Goal: Task Accomplishment & Management: Manage account settings

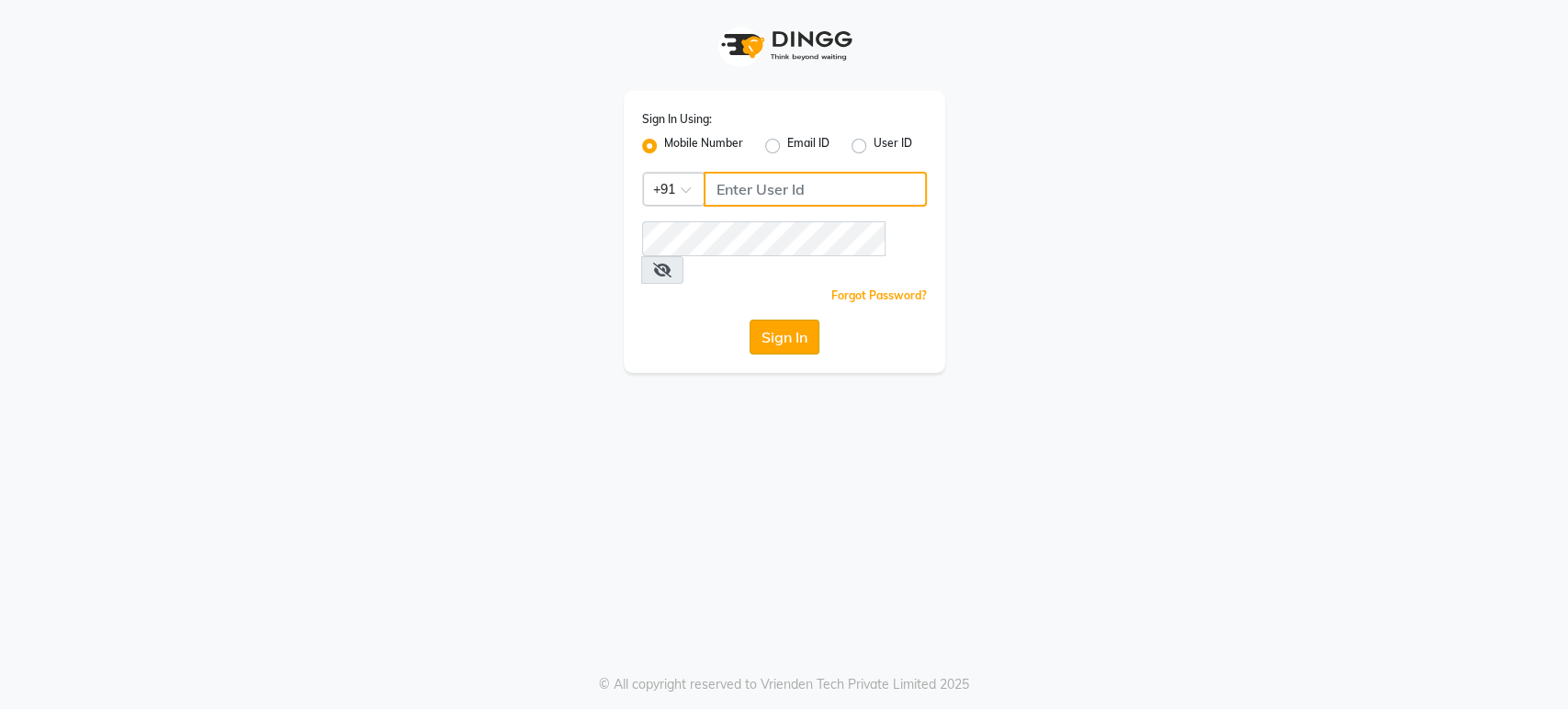
type input "6239163922"
click at [774, 319] on button "Sign In" at bounding box center [784, 336] width 70 height 35
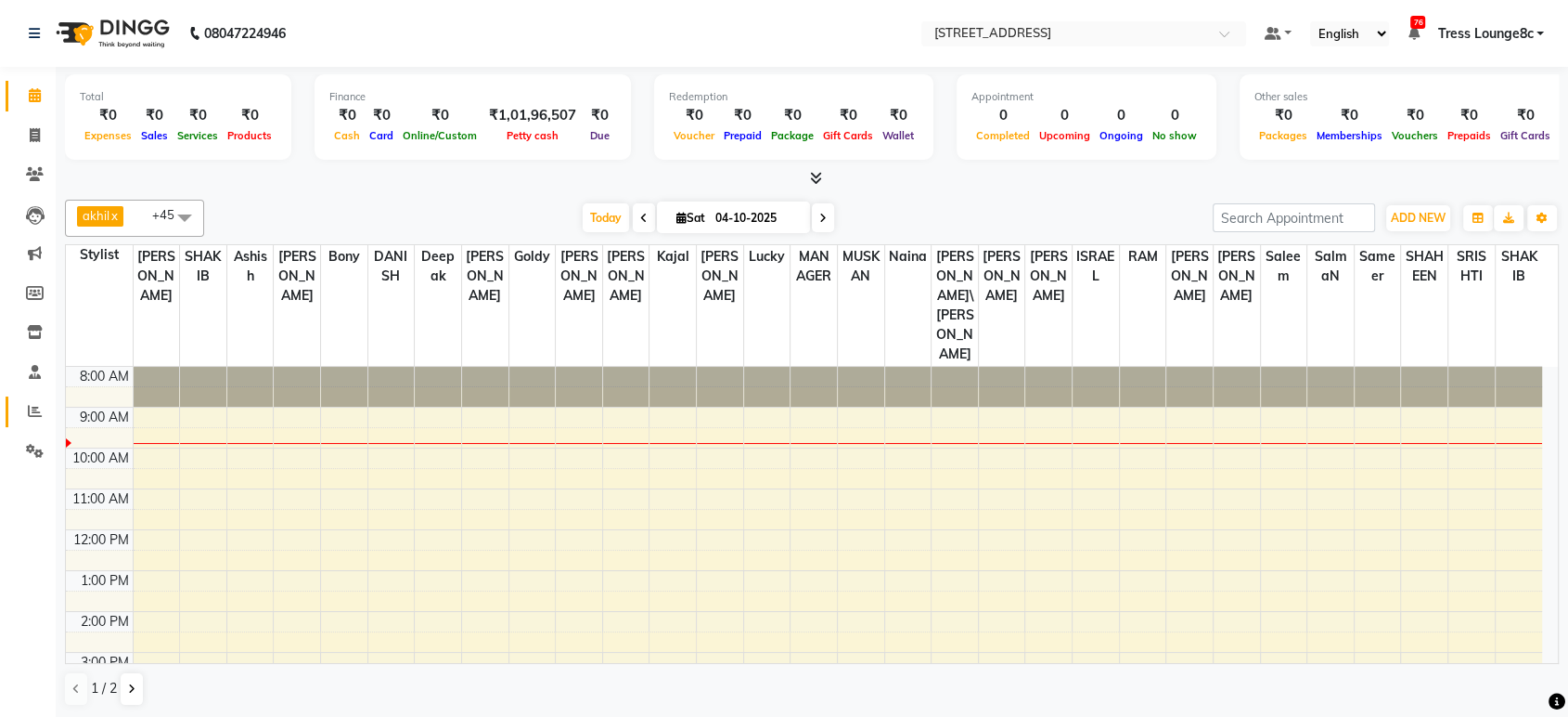
click at [22, 405] on span at bounding box center [35, 411] width 32 height 21
click at [22, 409] on span at bounding box center [35, 411] width 32 height 21
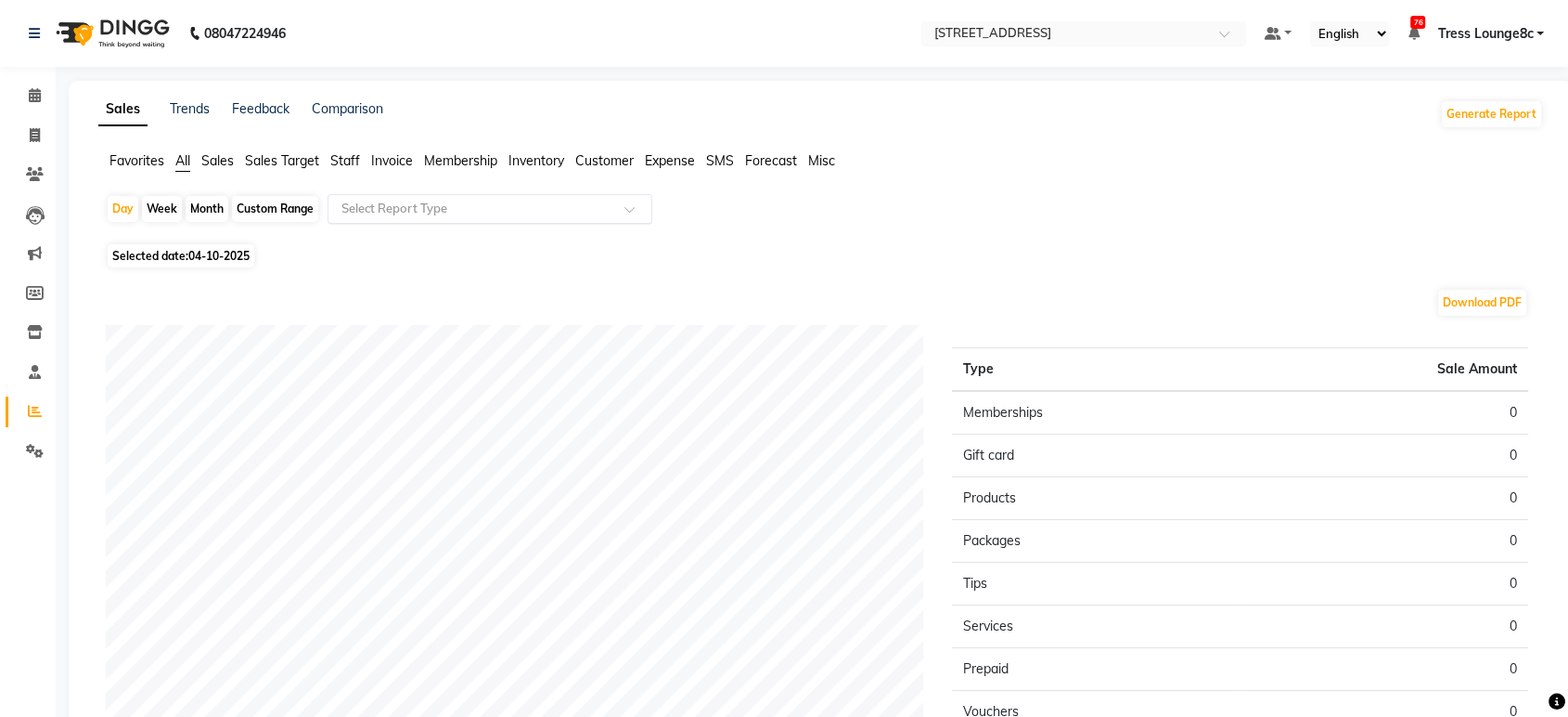
click at [531, 215] on input "text" at bounding box center [471, 209] width 267 height 19
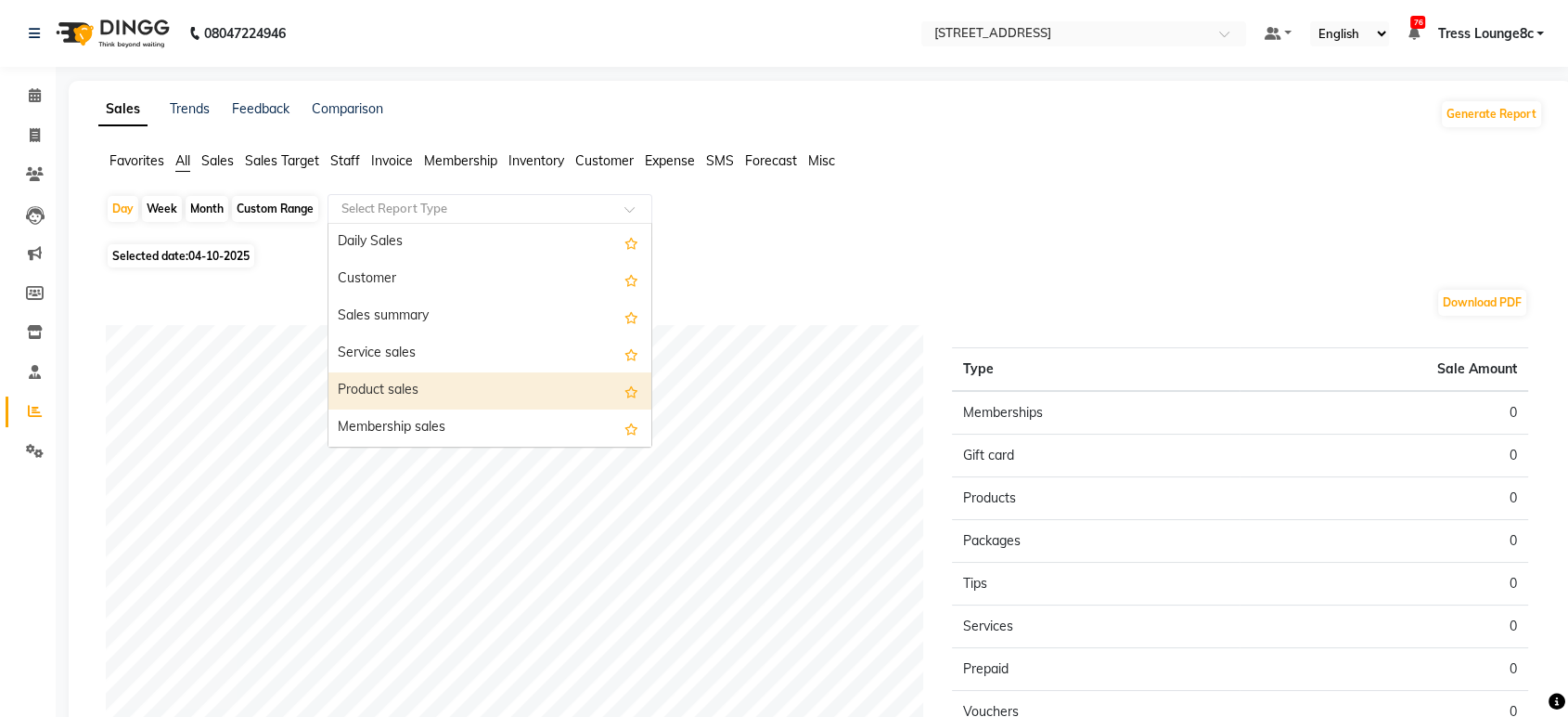
click at [491, 388] on div "Product sales" at bounding box center [490, 390] width 323 height 37
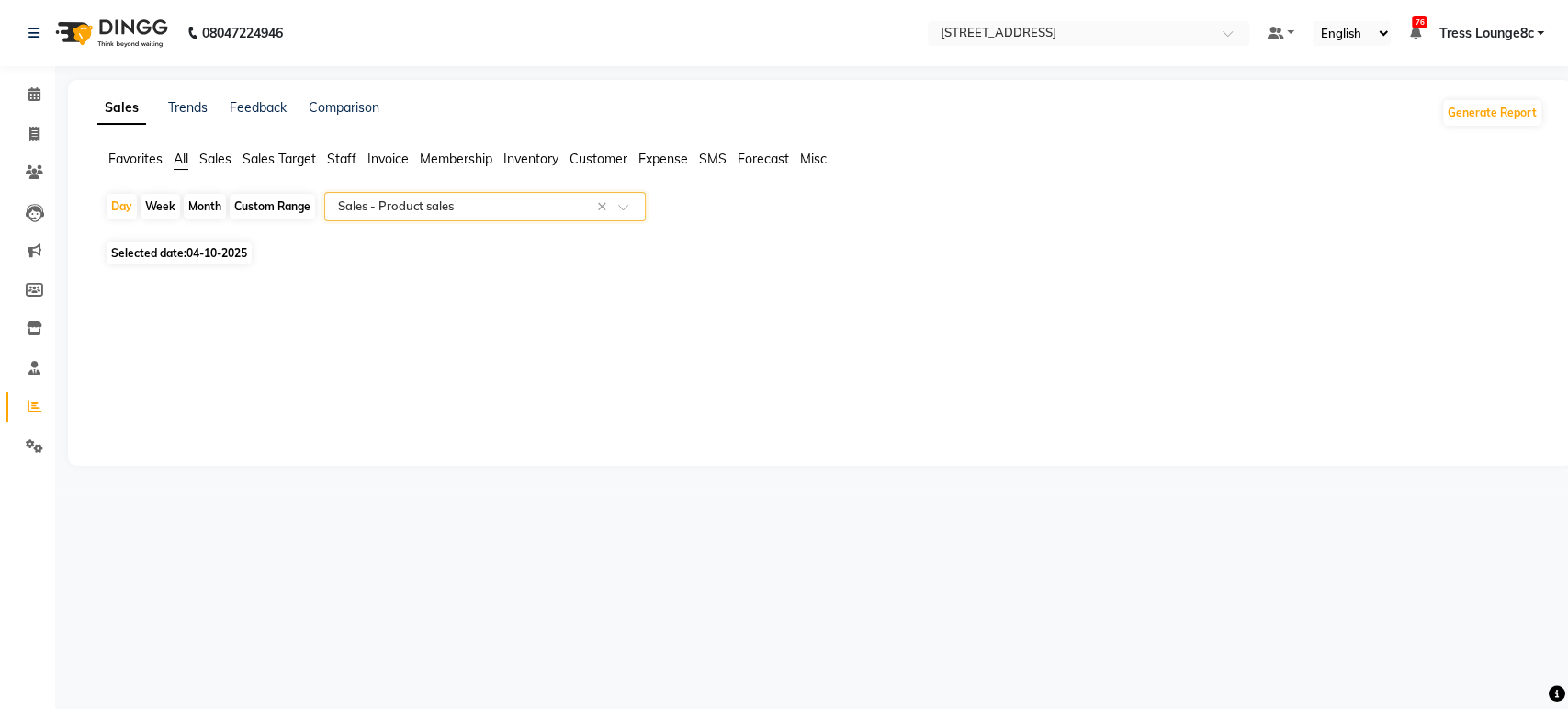
click at [229, 243] on span "Selected date: 04-10-2025" at bounding box center [179, 252] width 145 height 23
select select "10"
select select "2025"
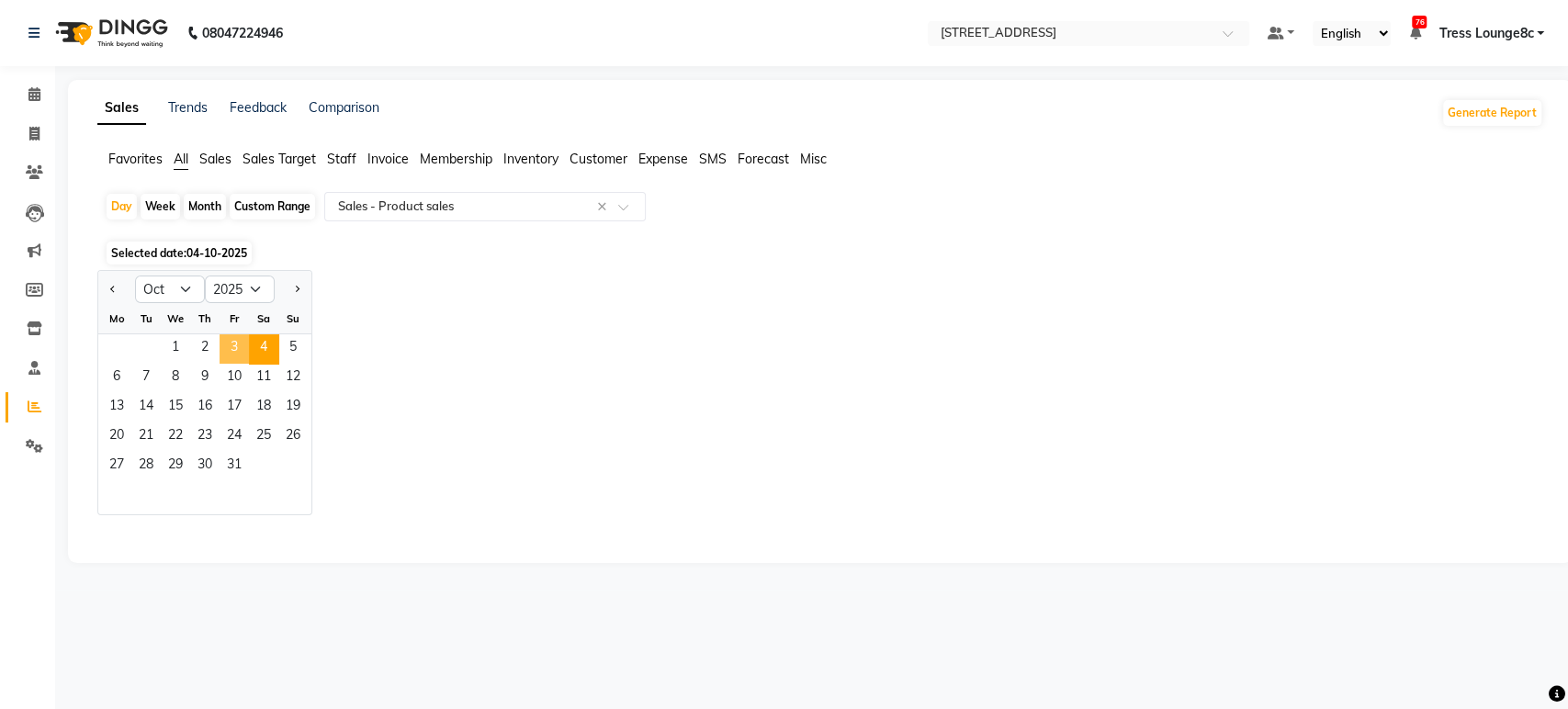
click at [238, 343] on span "3" at bounding box center [234, 349] width 30 height 30
select select "full_report"
select select "csv"
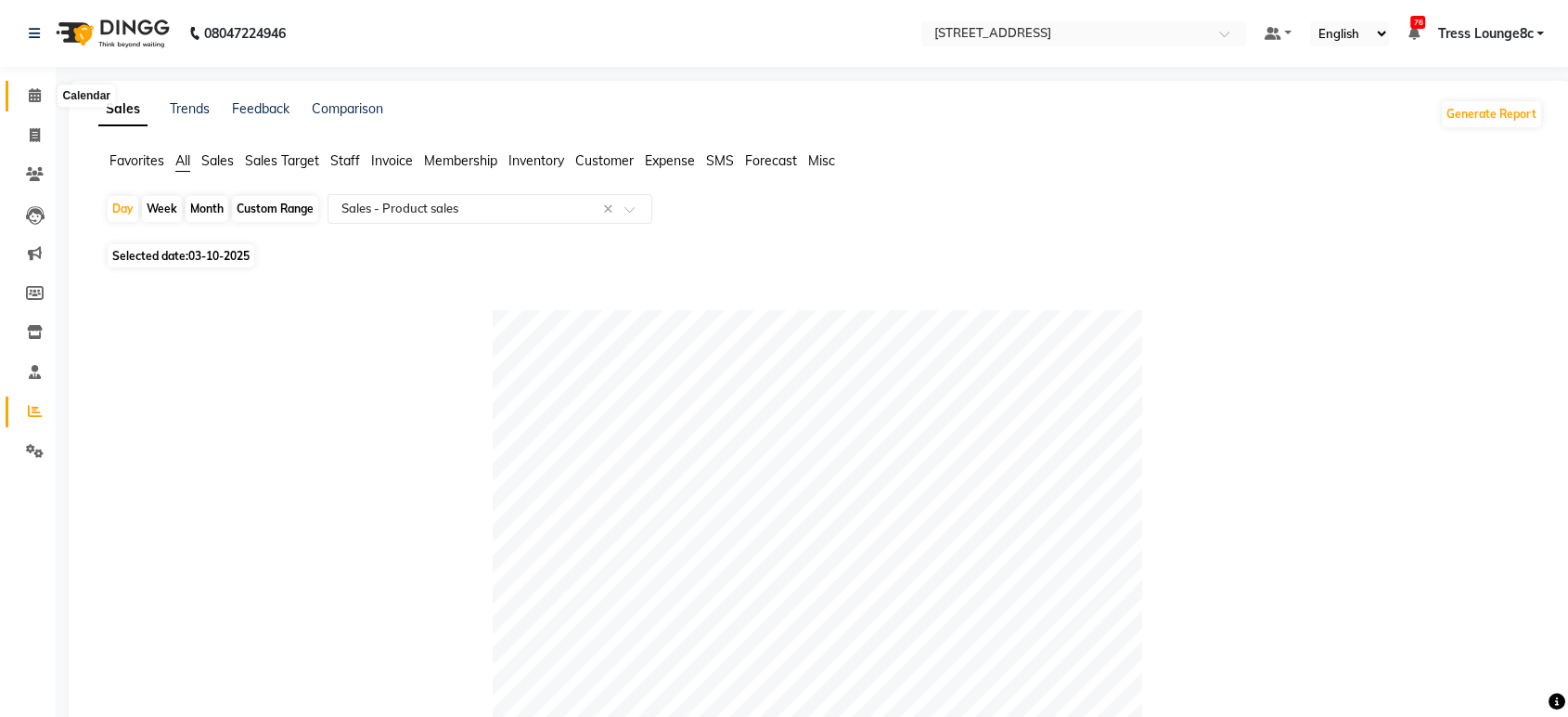
drag, startPoint x: 43, startPoint y: 91, endPoint x: 537, endPoint y: 0, distance: 502.3
click at [43, 91] on span at bounding box center [35, 95] width 32 height 21
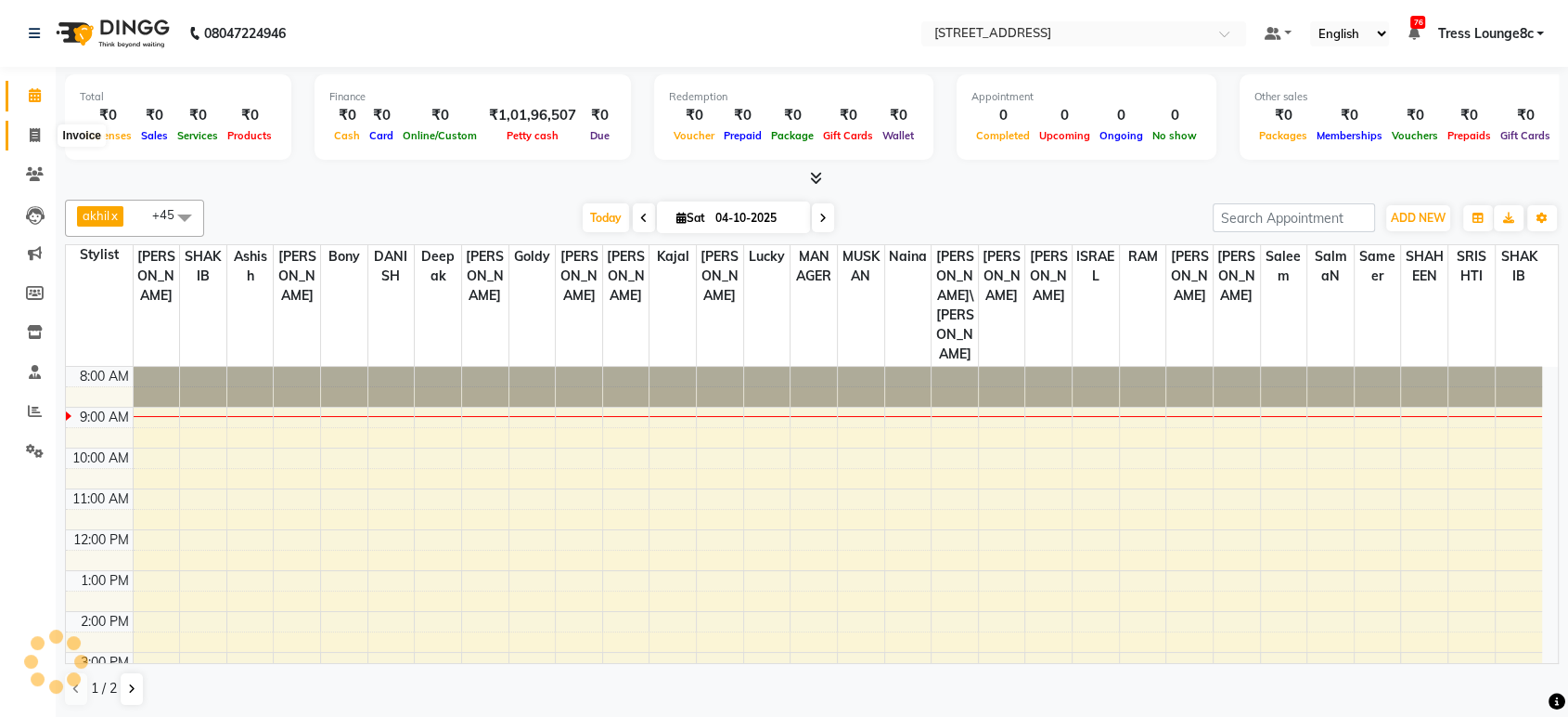
click at [40, 132] on span at bounding box center [35, 135] width 32 height 21
select select "service"
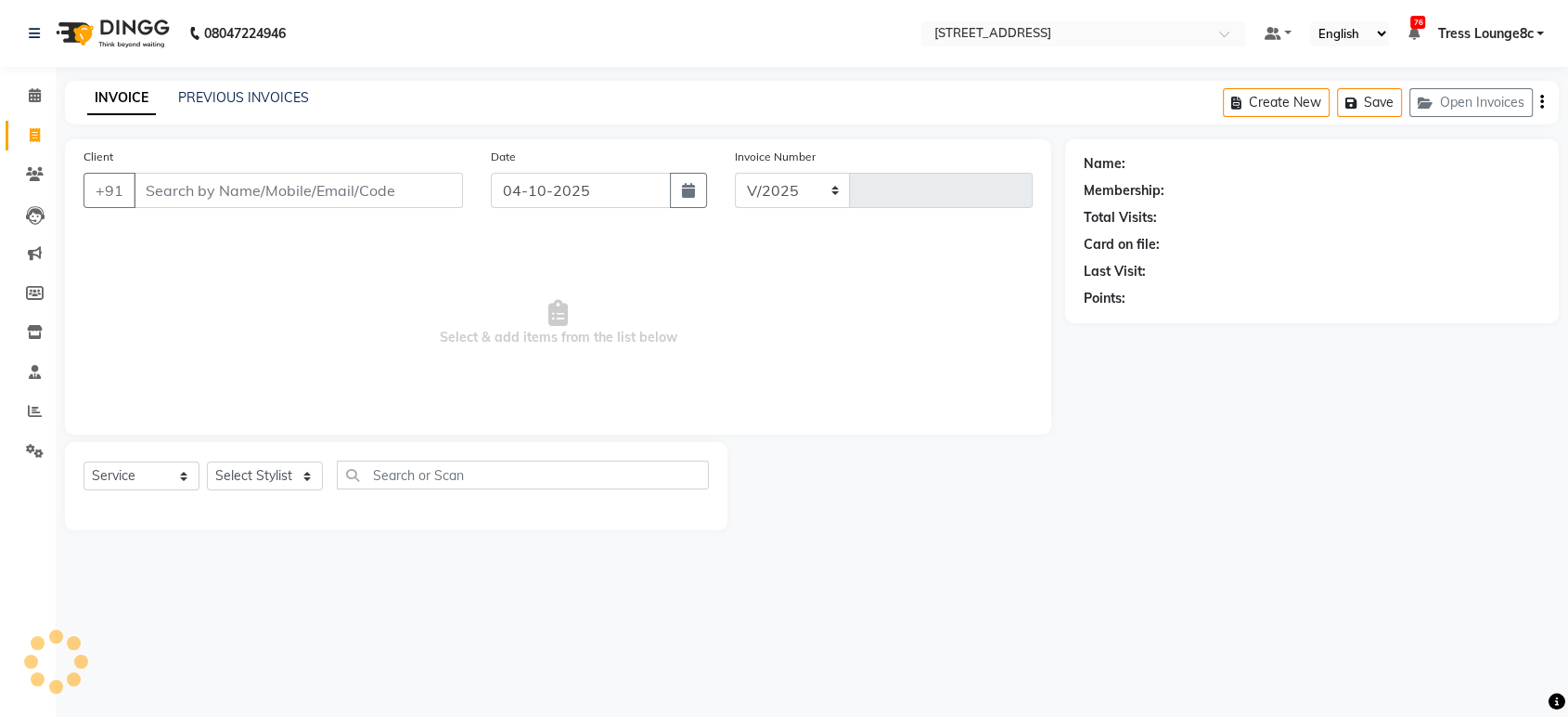
select select "5703"
type input "2882"
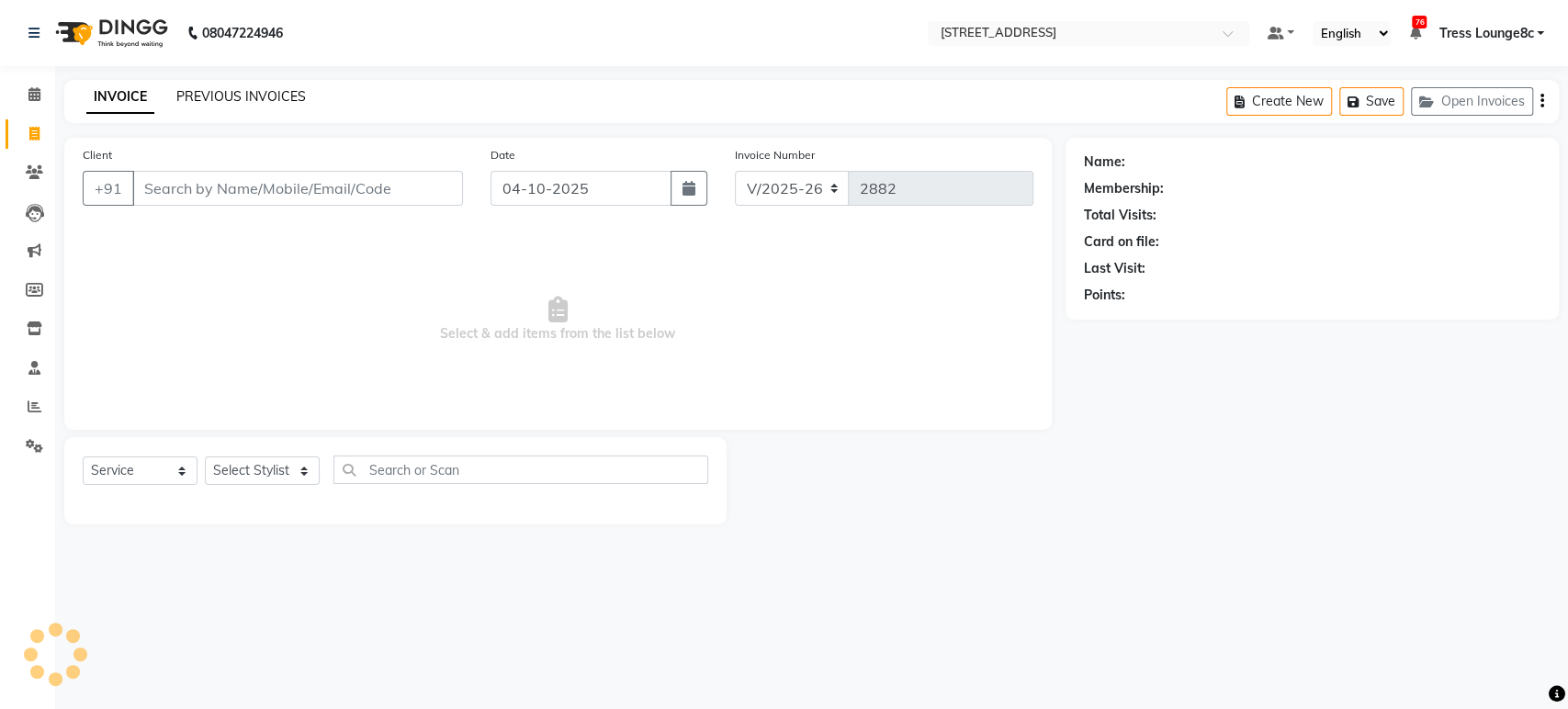
click at [265, 89] on link "PREVIOUS INVOICES" at bounding box center [240, 96] width 130 height 17
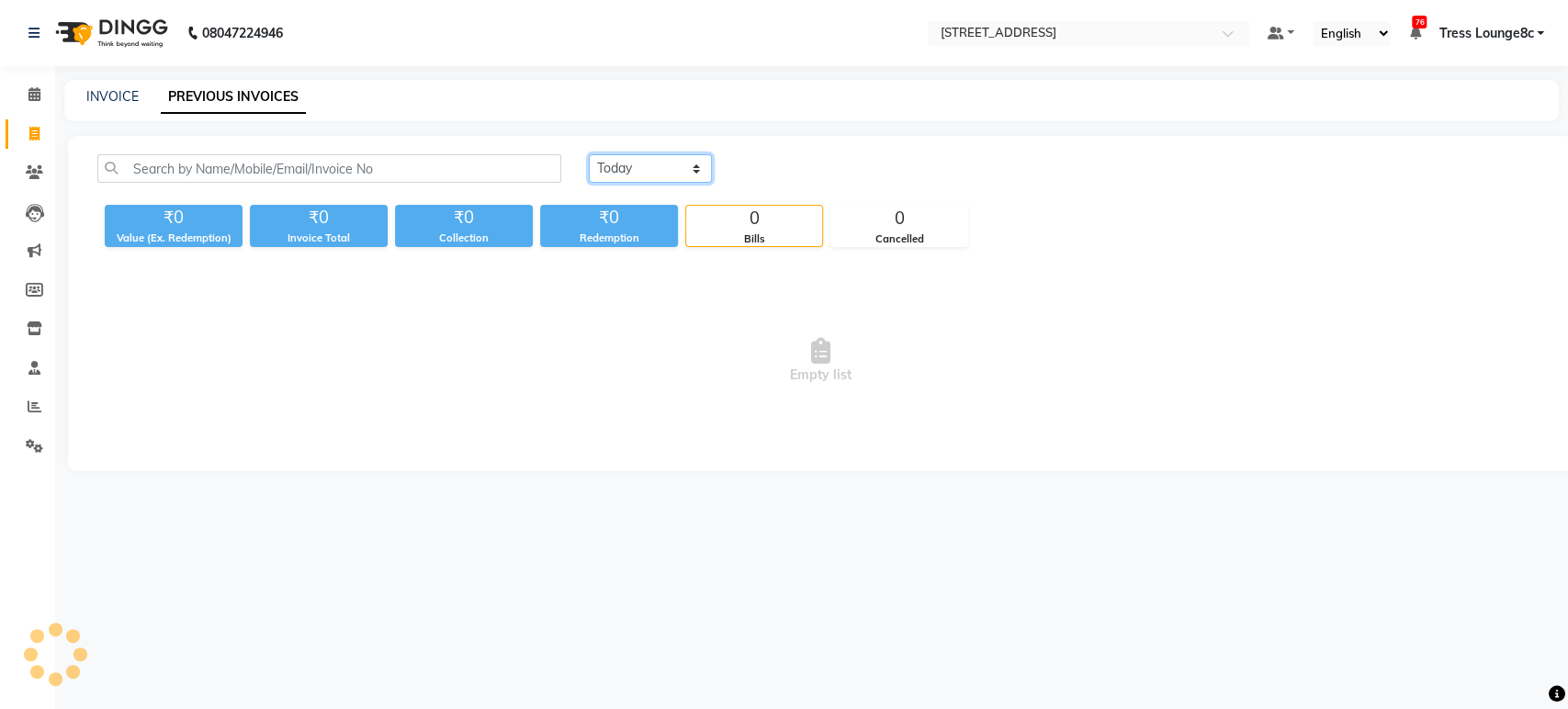
click at [622, 156] on select "Today Yesterday Custom Range" at bounding box center [650, 168] width 123 height 29
select select "yesterday"
click at [589, 154] on select "Today Yesterday Custom Range" at bounding box center [650, 168] width 123 height 29
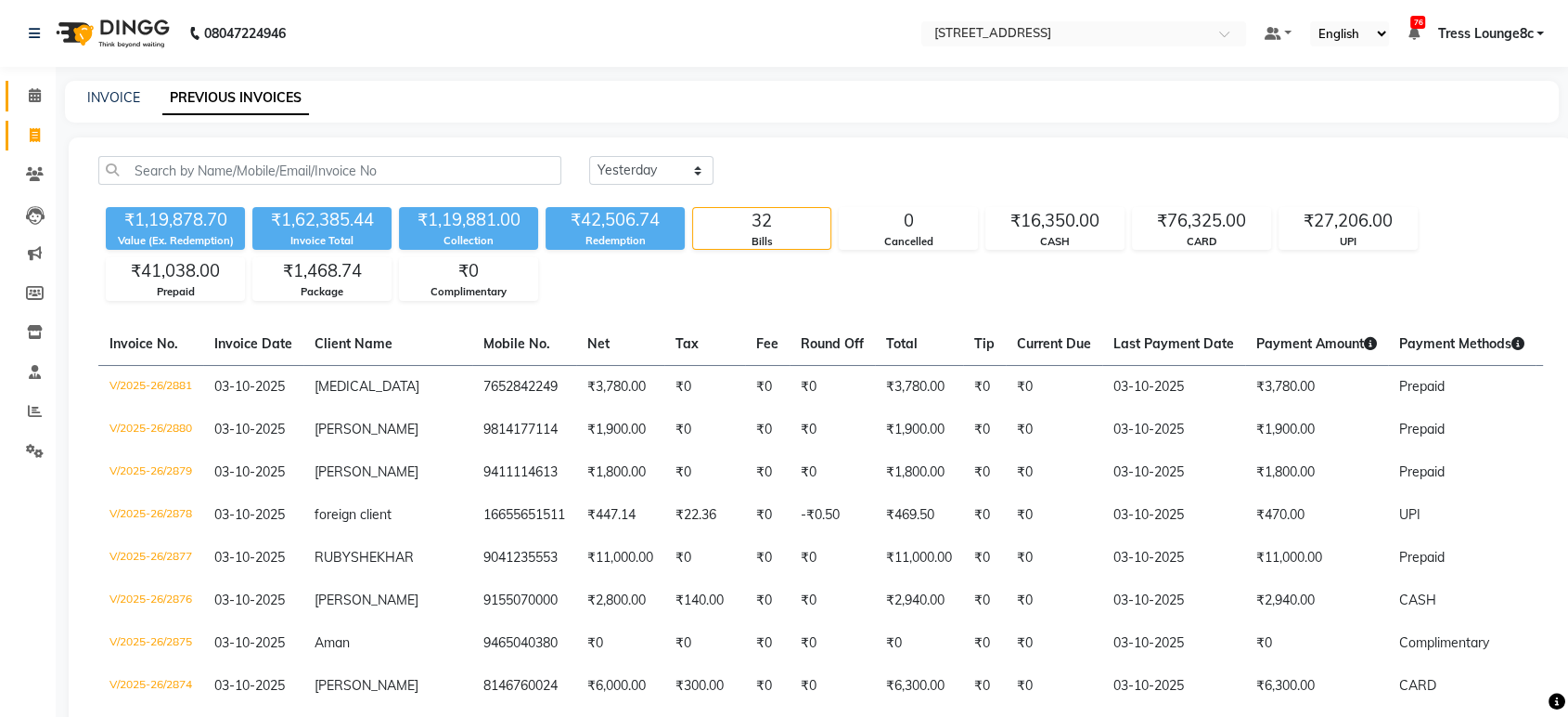
click at [19, 98] on span at bounding box center [35, 95] width 32 height 21
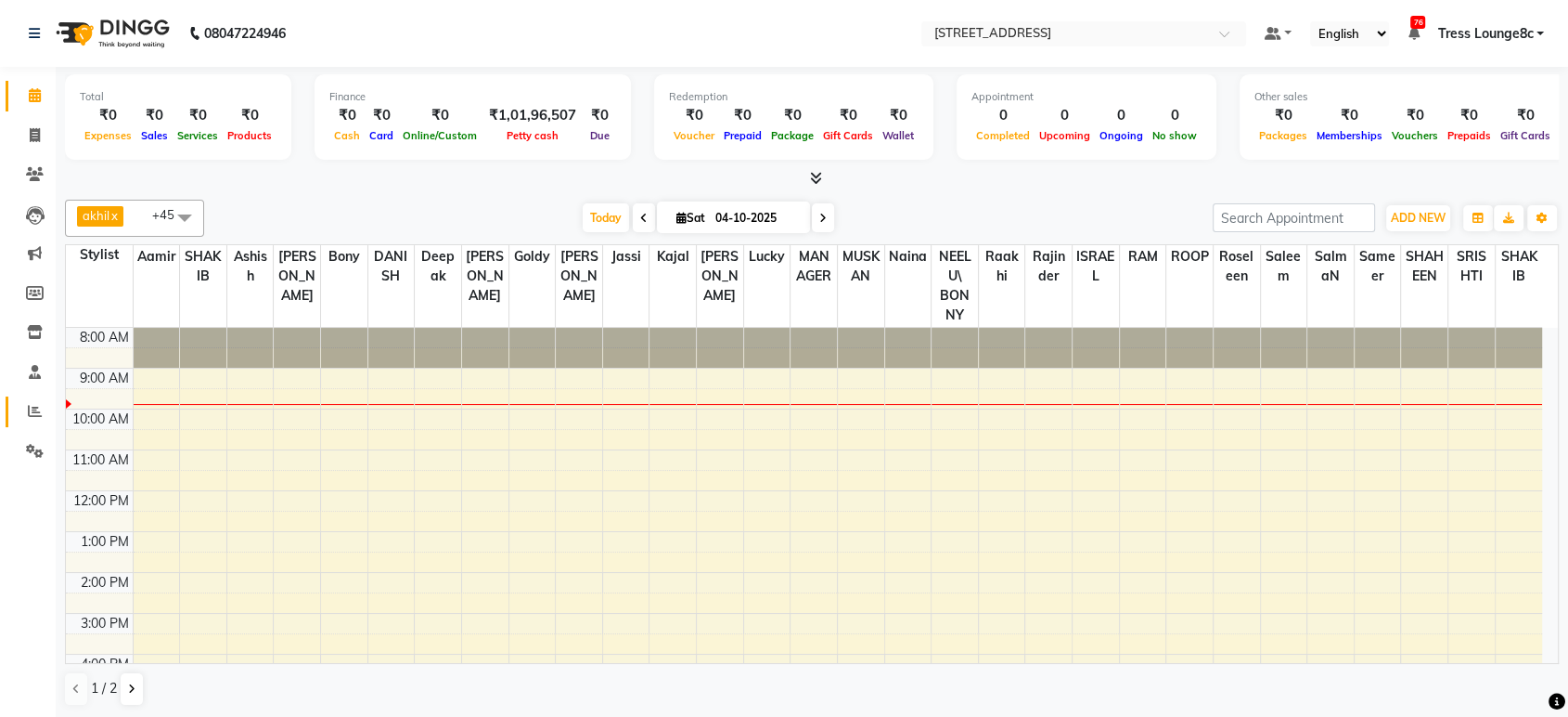
click at [31, 405] on icon at bounding box center [35, 411] width 14 height 14
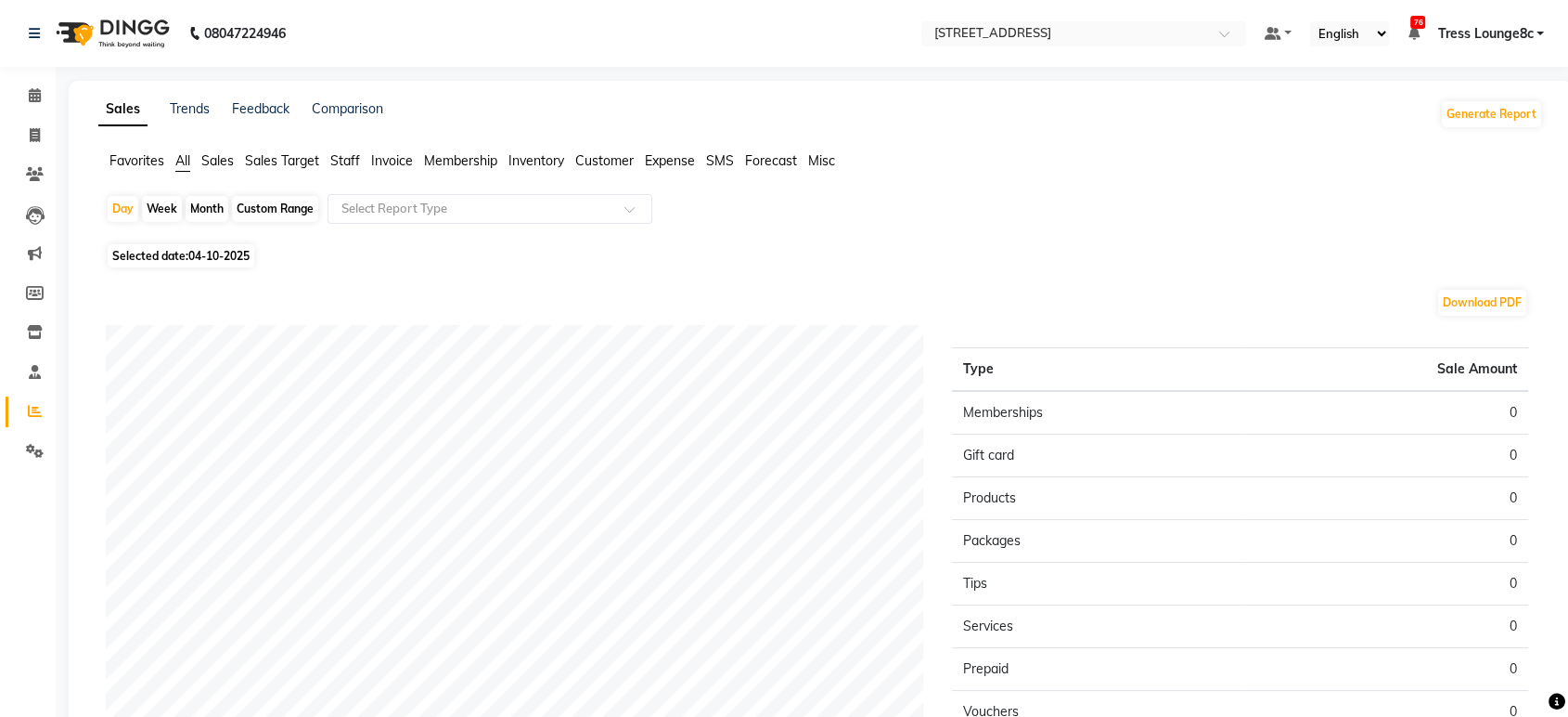
click at [380, 154] on span "Invoice" at bounding box center [392, 160] width 42 height 17
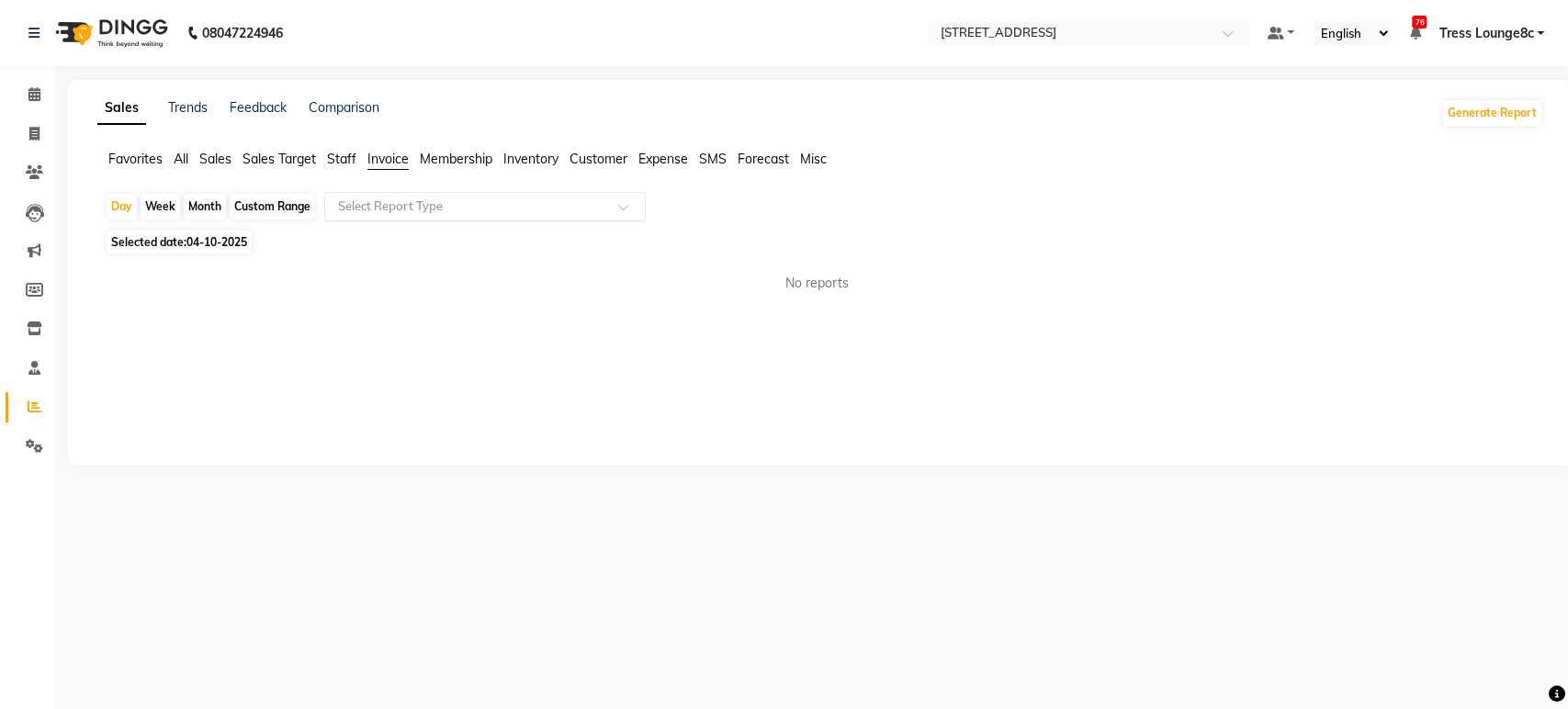
click at [422, 196] on div "Select Report Type" at bounding box center [485, 207] width 322 height 30
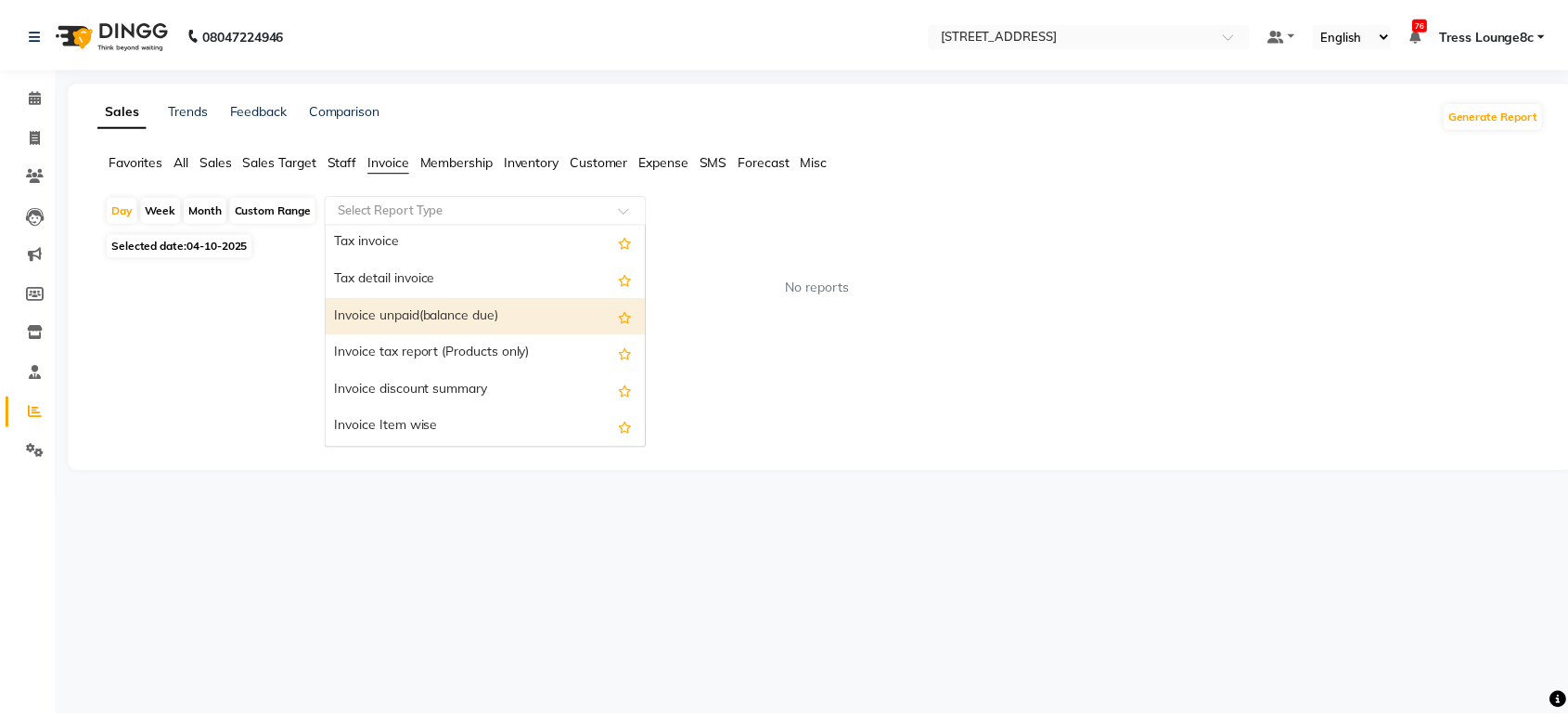
scroll to position [103, 0]
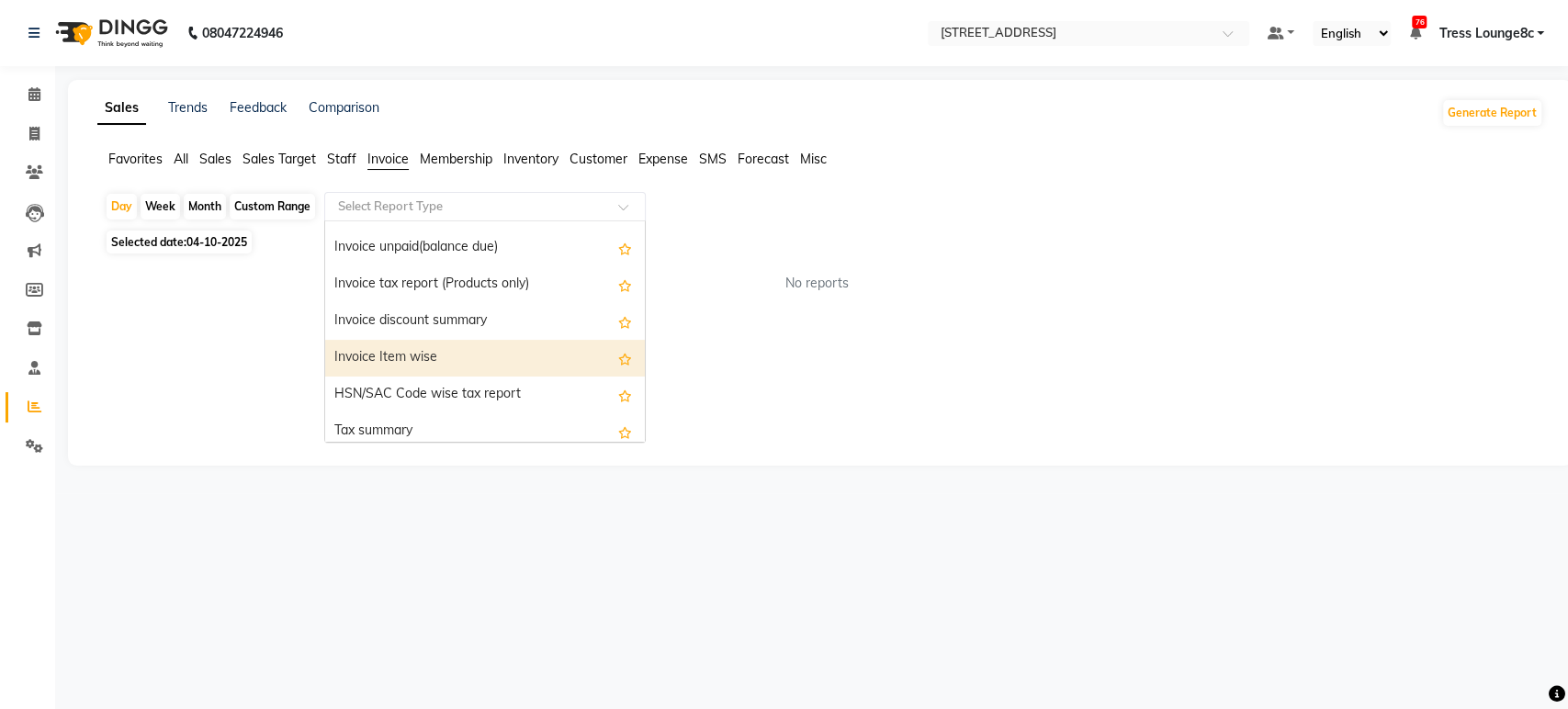
click at [449, 364] on div "Invoice Item wise" at bounding box center [485, 358] width 320 height 37
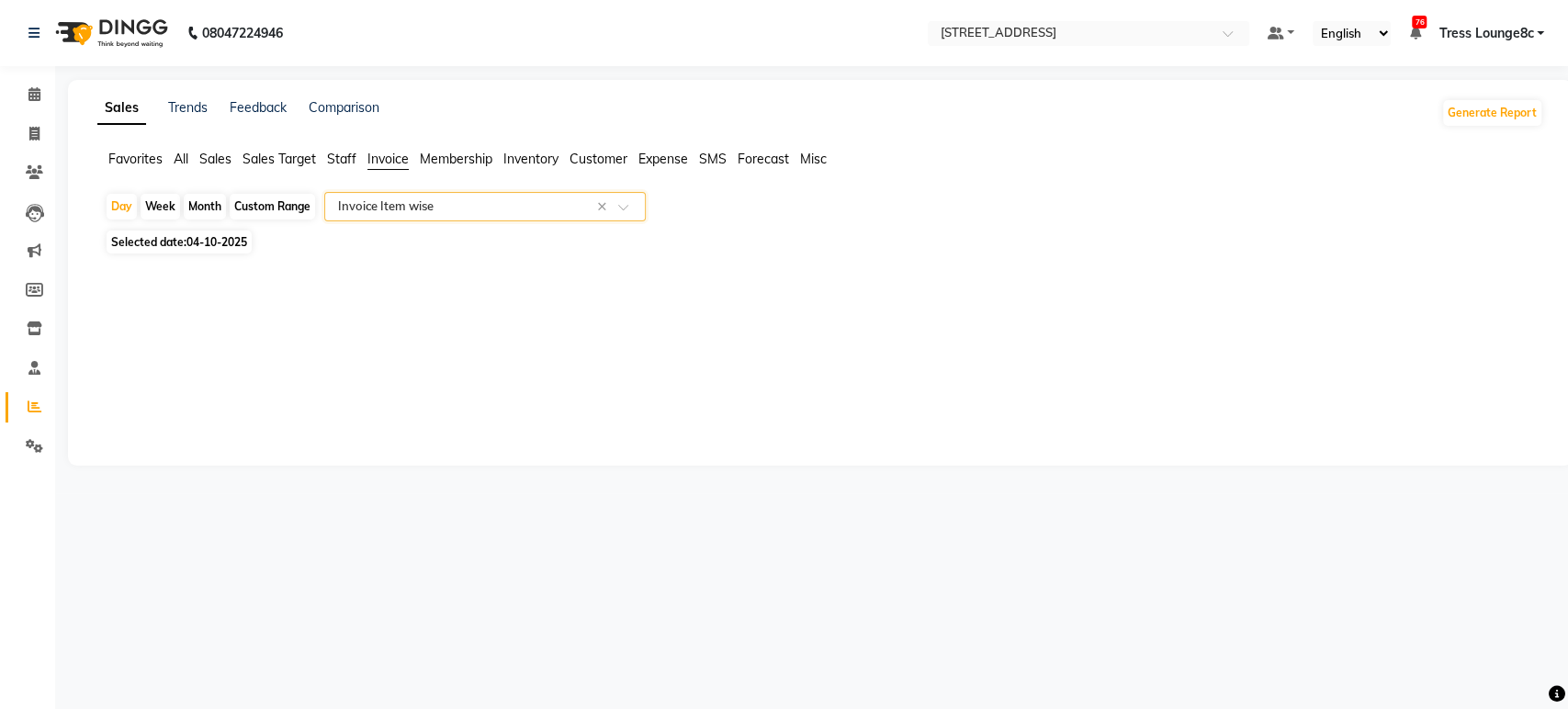
click at [279, 207] on div "Custom Range" at bounding box center [272, 207] width 85 height 26
select select "10"
select select "2025"
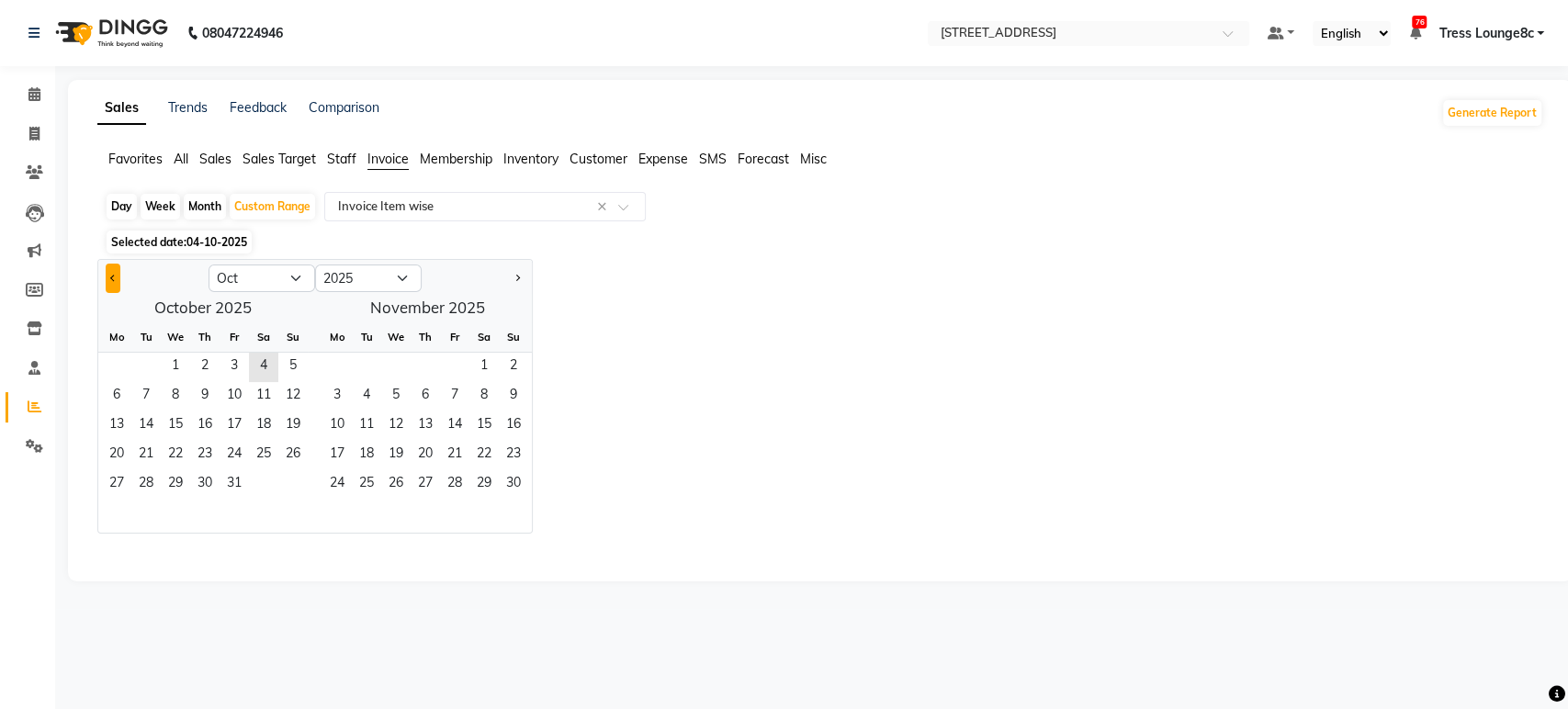
click at [111, 275] on span "Previous month" at bounding box center [113, 278] width 6 height 6
select select "9"
click at [160, 424] on span "17" at bounding box center [175, 426] width 30 height 30
click at [140, 420] on span "16" at bounding box center [146, 426] width 30 height 30
click at [467, 367] on span "3" at bounding box center [455, 367] width 30 height 30
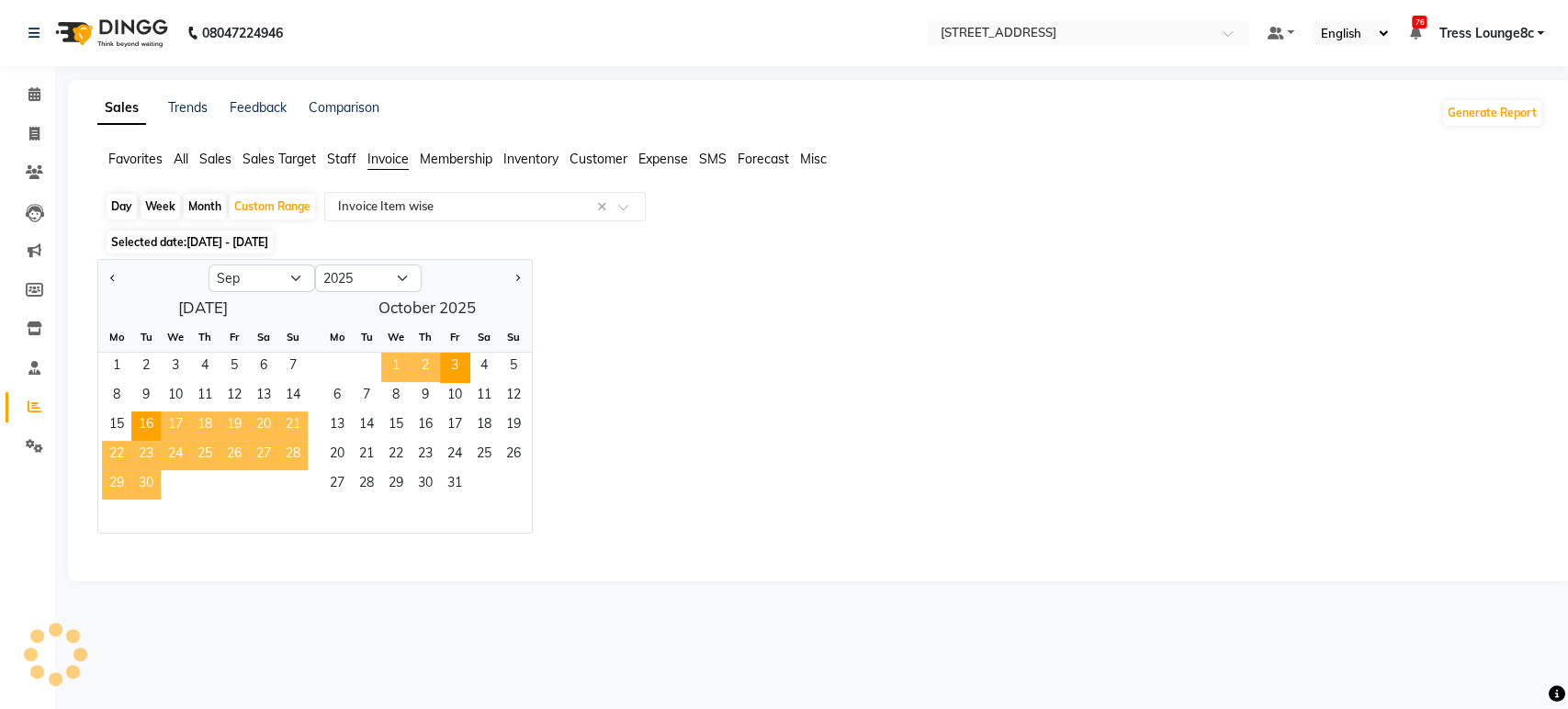
click at [637, 256] on div "Day Week Month Custom Range Select Report Type × Invoice Item wise × Selected d…" at bounding box center [819, 377] width 1445 height 371
select select "full_report"
select select "csv"
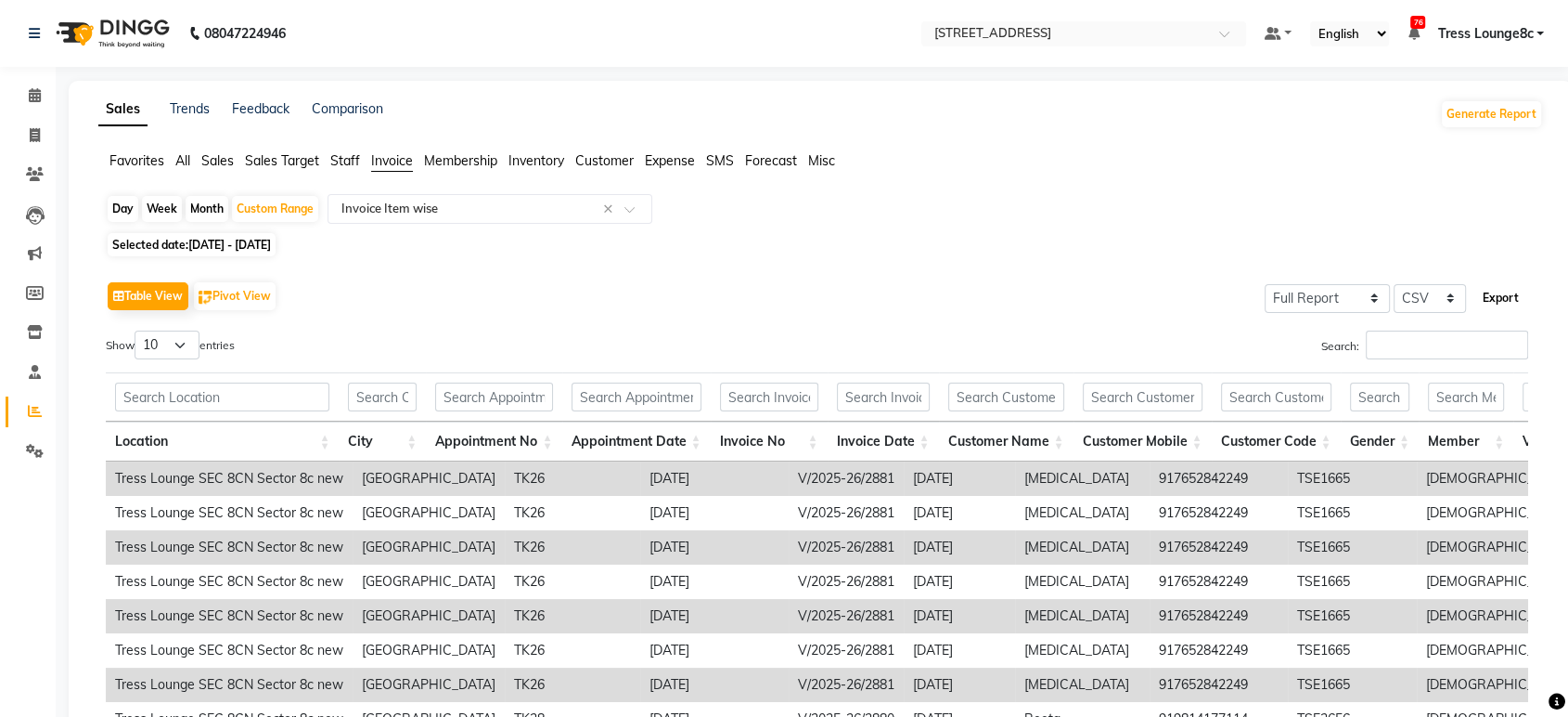
click at [1501, 304] on button "Export" at bounding box center [1500, 298] width 51 height 32
drag, startPoint x: 22, startPoint y: 96, endPoint x: 52, endPoint y: 19, distance: 82.6
click at [22, 96] on span at bounding box center [35, 95] width 32 height 21
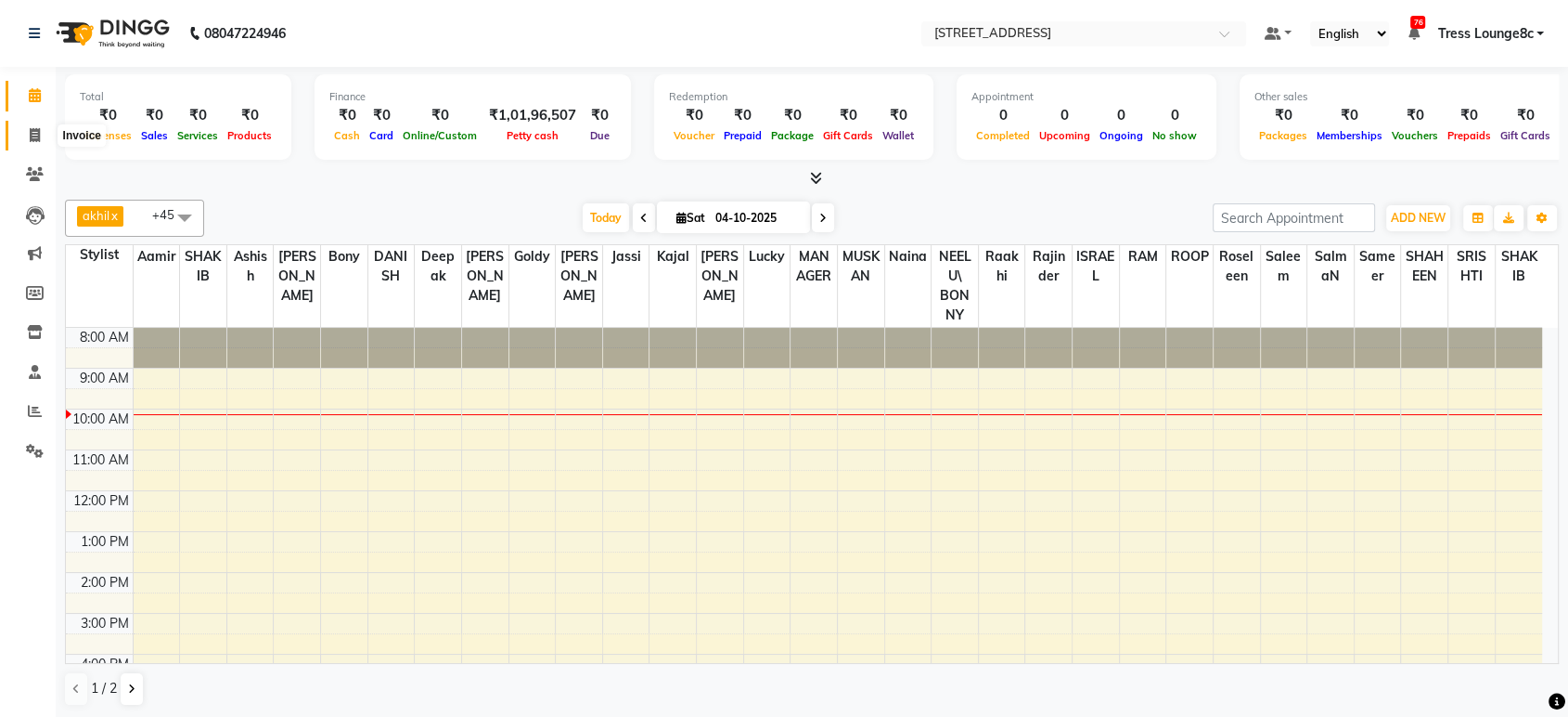
click at [21, 133] on span at bounding box center [35, 135] width 32 height 21
select select "service"
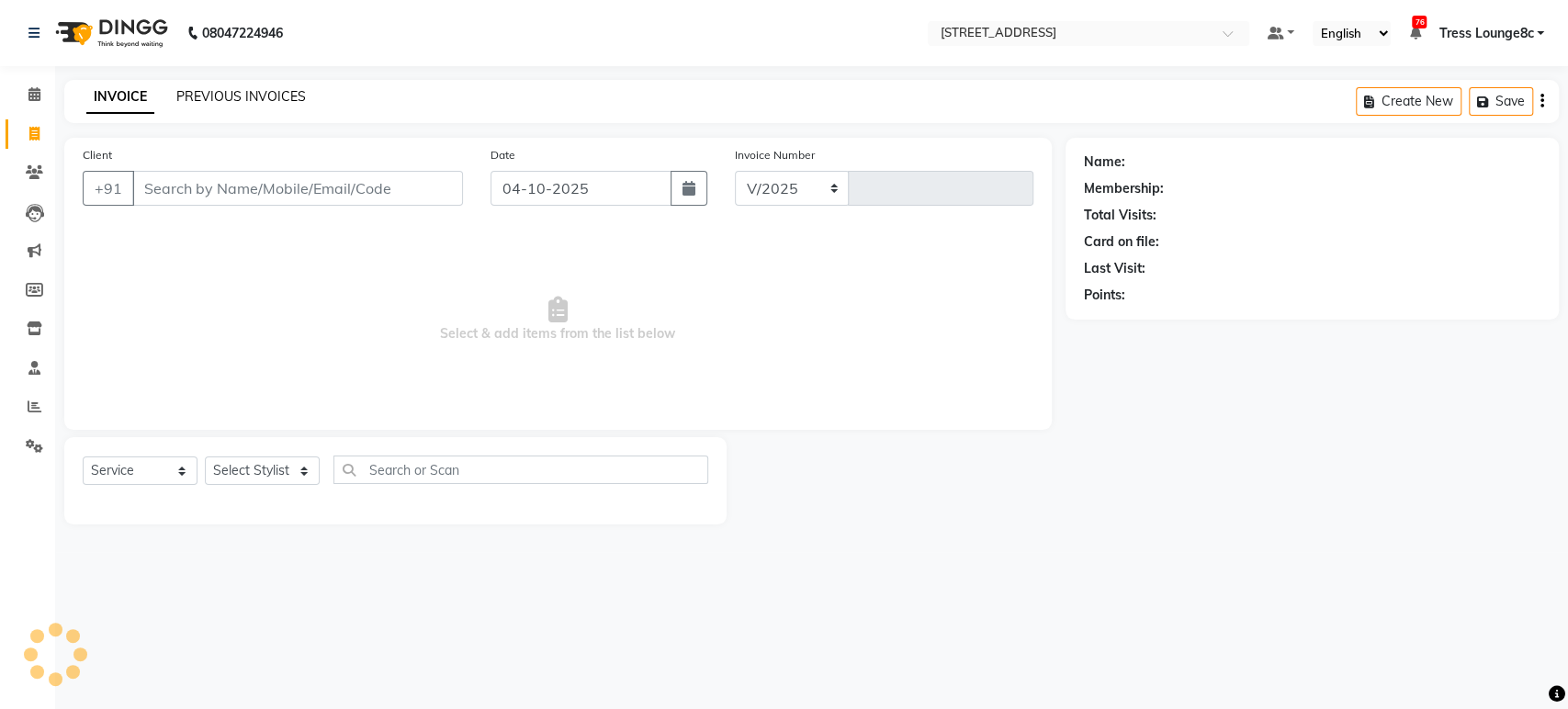
select select "5703"
type input "2882"
click at [257, 97] on link "PREVIOUS INVOICES" at bounding box center [240, 96] width 130 height 17
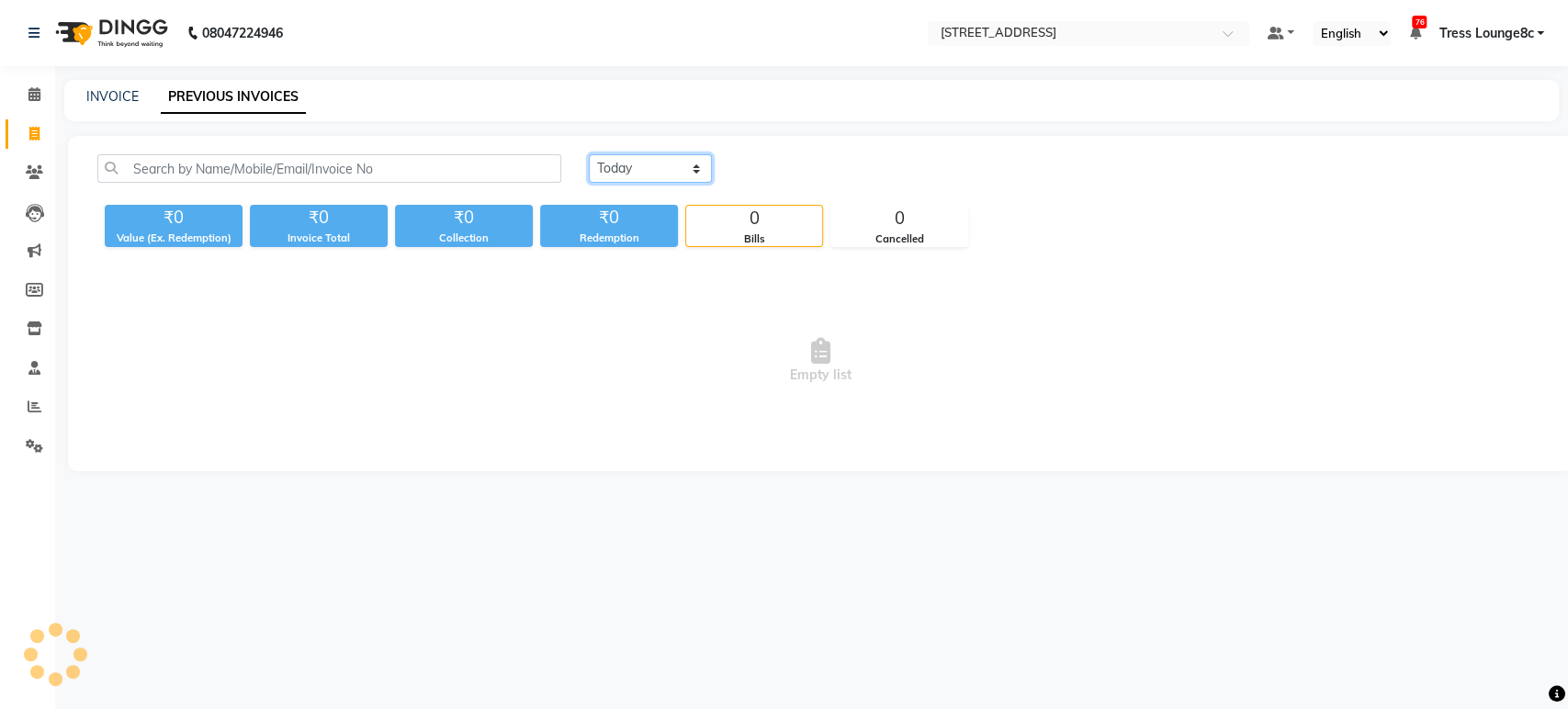
click at [635, 158] on select "Today Yesterday Custom Range" at bounding box center [650, 168] width 123 height 29
select select "range"
click at [589, 154] on select "Today Yesterday Custom Range" at bounding box center [650, 168] width 123 height 29
click at [816, 174] on input "04-10-2025" at bounding box center [800, 169] width 129 height 26
select select "10"
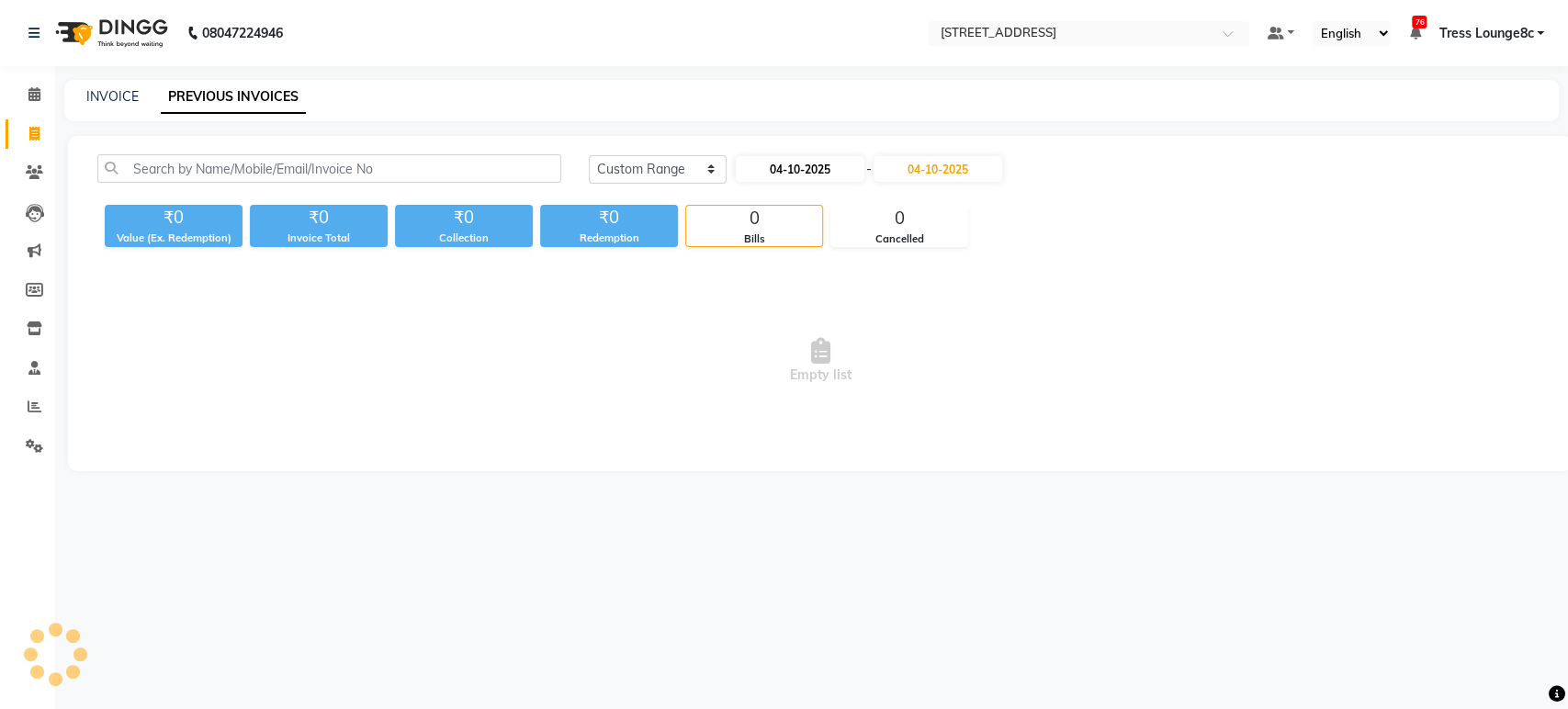
select select "2025"
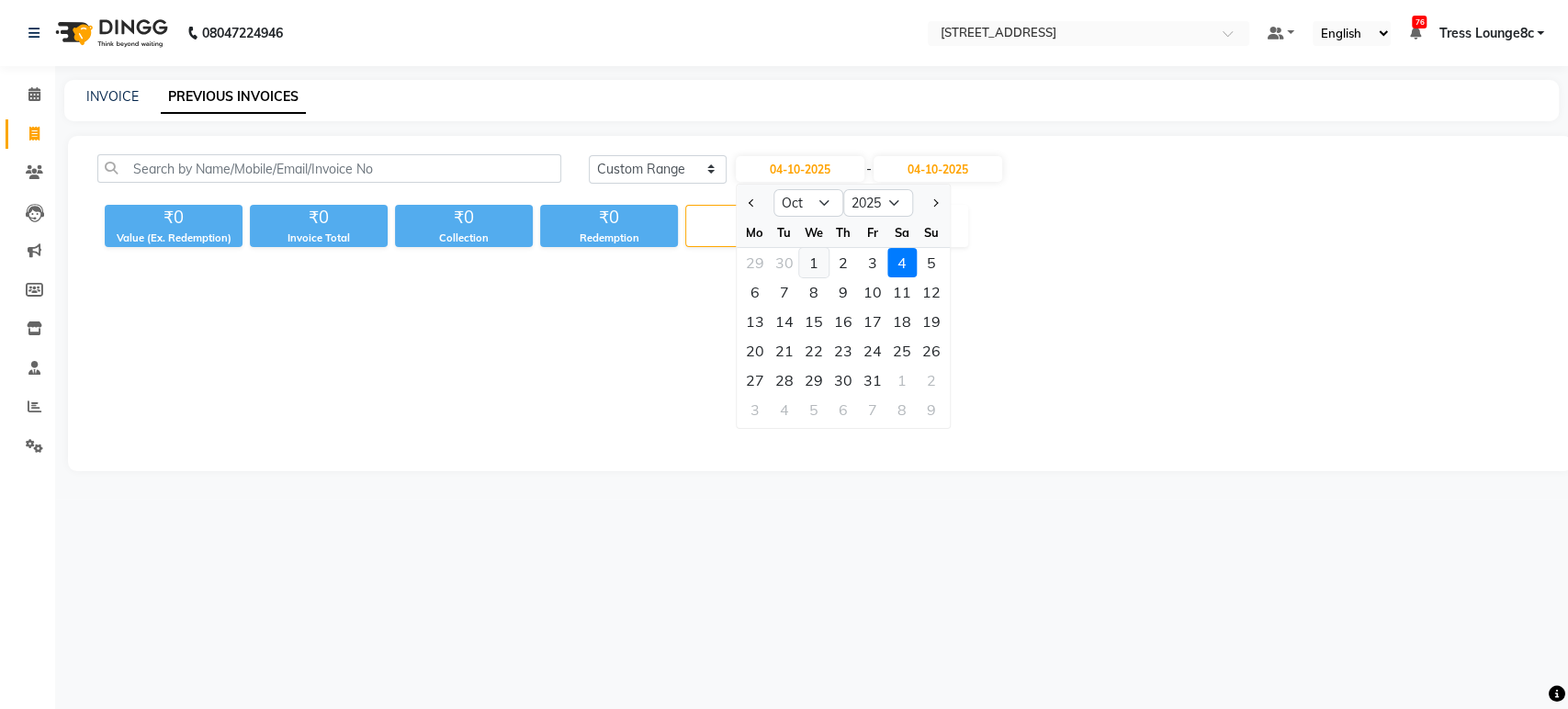
click at [805, 259] on div "1" at bounding box center [814, 263] width 30 height 30
type input "01-10-2025"
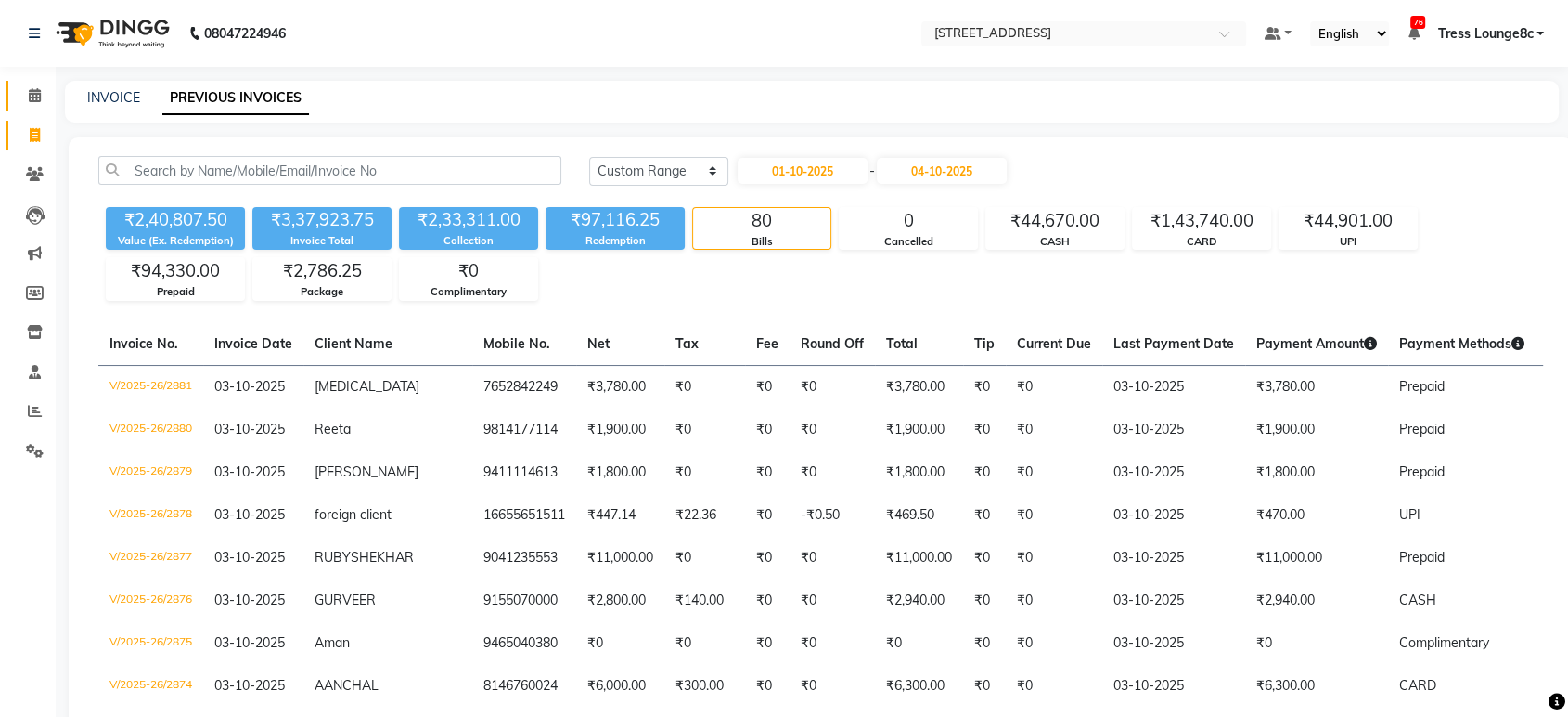
click at [32, 91] on icon at bounding box center [35, 95] width 12 height 14
